Goal: Information Seeking & Learning: Learn about a topic

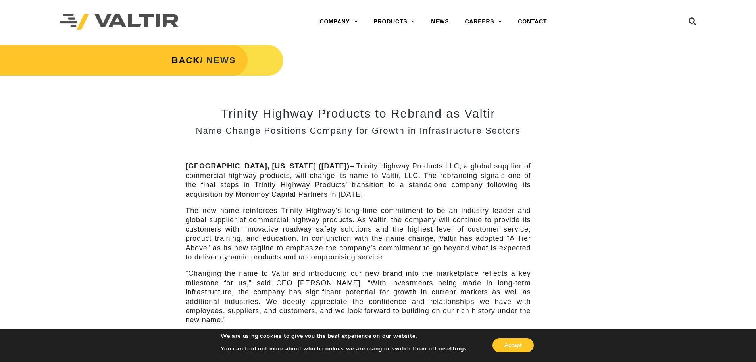
click at [697, 21] on div "Menu COMPANY ABOUT VALTIR OUR HISTORY RENTALS INTERNATIONAL PRODUCTS BARRICADES…" at bounding box center [378, 22] width 649 height 44
click at [694, 21] on icon at bounding box center [693, 23] width 8 height 12
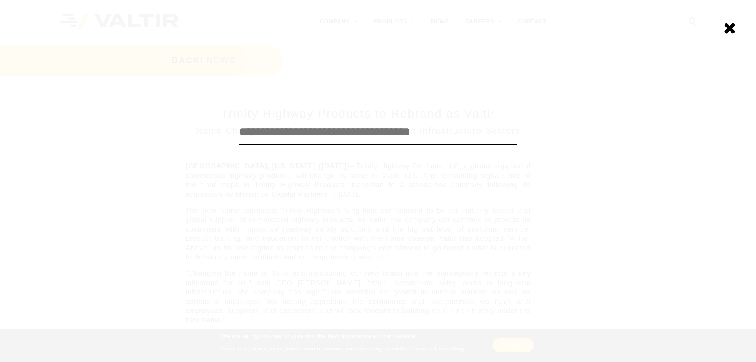
click at [307, 131] on input "search" at bounding box center [378, 132] width 278 height 26
type input "***"
click input "******" at bounding box center [0, 0] width 0 height 0
click at [719, 27] on div "*** ******" at bounding box center [378, 181] width 756 height 362
click at [726, 27] on icon at bounding box center [730, 28] width 13 height 16
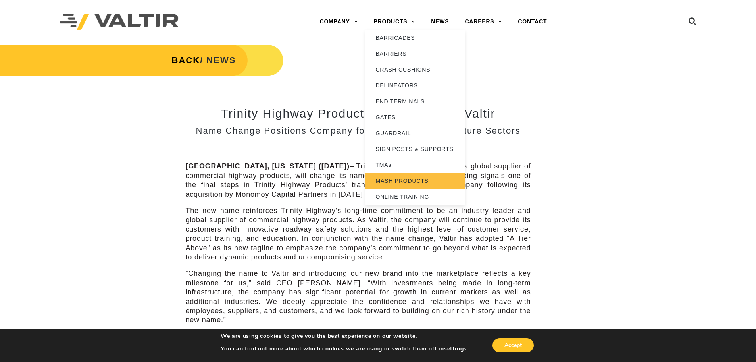
click at [404, 181] on link "MASH PRODUCTS" at bounding box center [415, 181] width 99 height 16
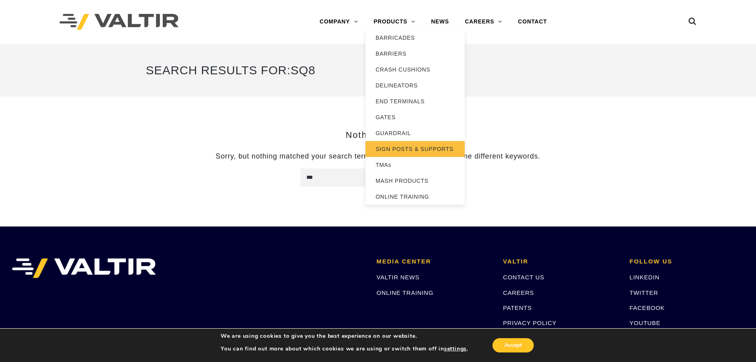
click at [425, 150] on link "SIGN POSTS & SUPPORTS" at bounding box center [415, 149] width 99 height 16
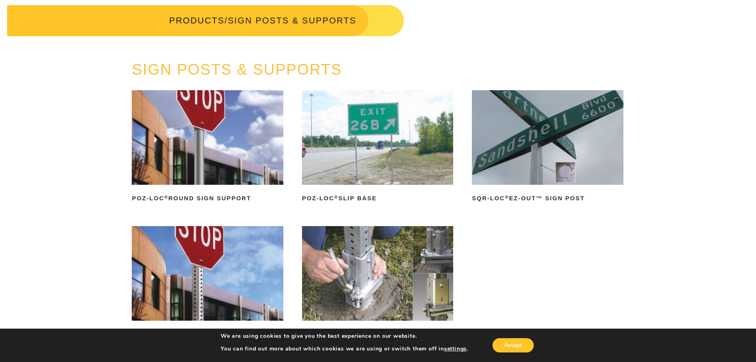
scroll to position [79, 0]
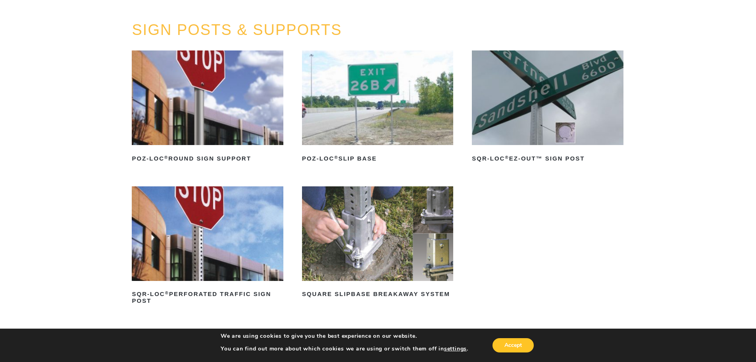
click at [528, 126] on img at bounding box center [547, 97] width 151 height 94
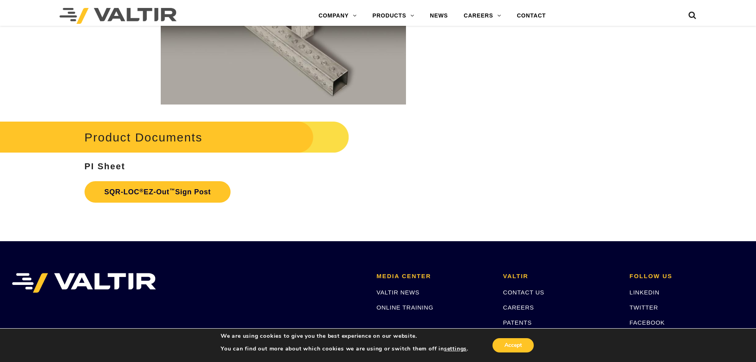
scroll to position [1310, 0]
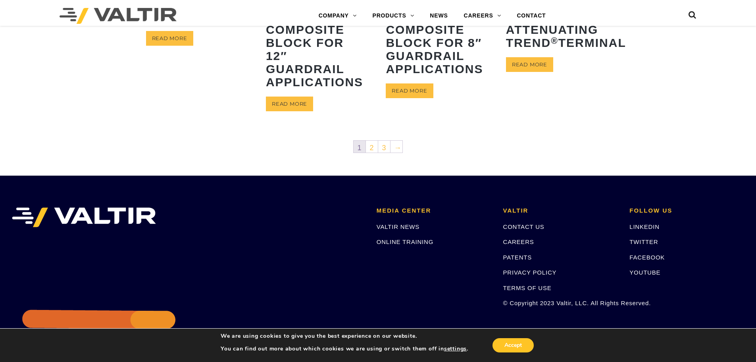
scroll to position [437, 0]
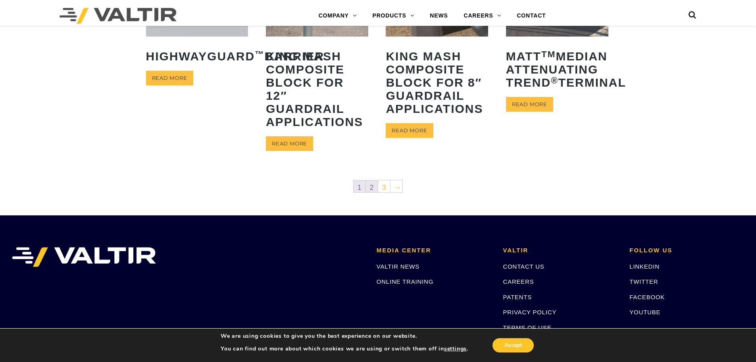
click at [369, 187] on link "2" at bounding box center [372, 186] width 12 height 12
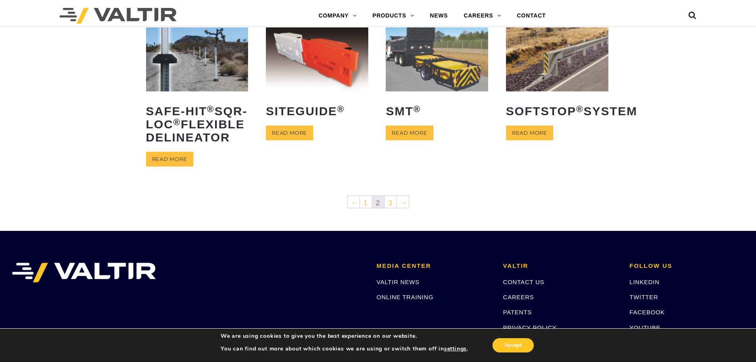
scroll to position [318, 0]
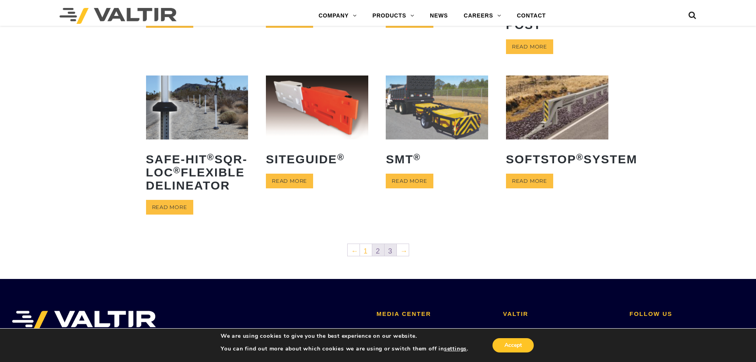
click at [393, 256] on link "3" at bounding box center [391, 250] width 12 height 12
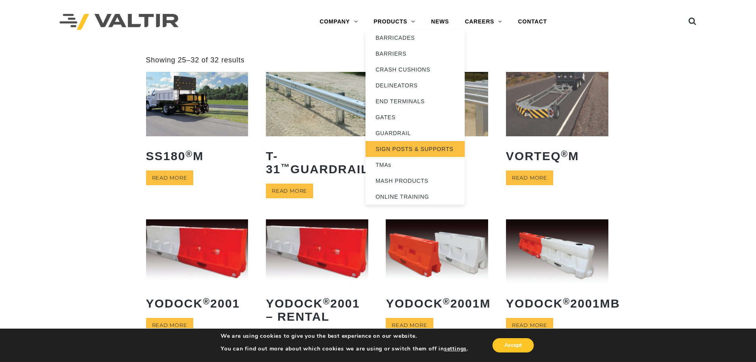
click at [410, 146] on link "SIGN POSTS & SUPPORTS" at bounding box center [415, 149] width 99 height 16
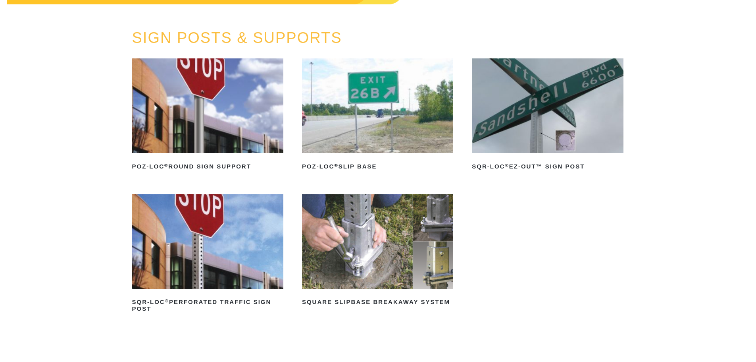
scroll to position [79, 0]
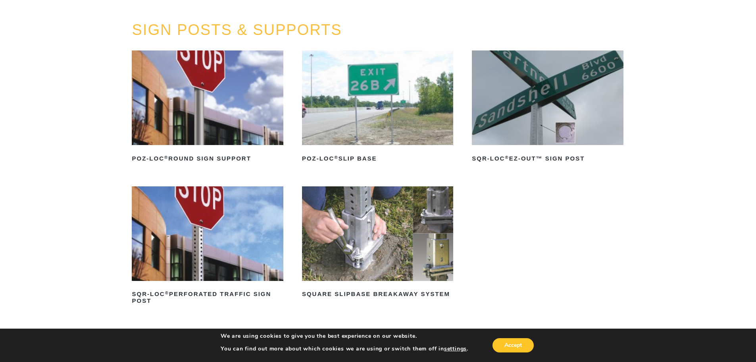
click at [419, 236] on img at bounding box center [377, 233] width 151 height 94
